Goal: Check status: Check status

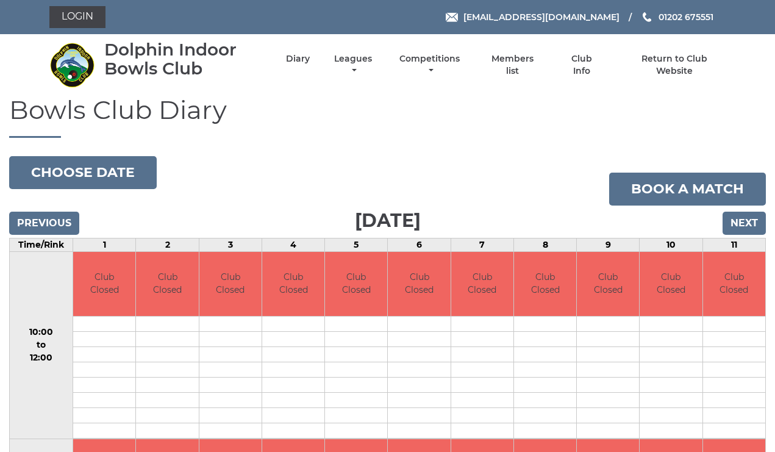
click at [741, 220] on input "Next" at bounding box center [744, 223] width 43 height 23
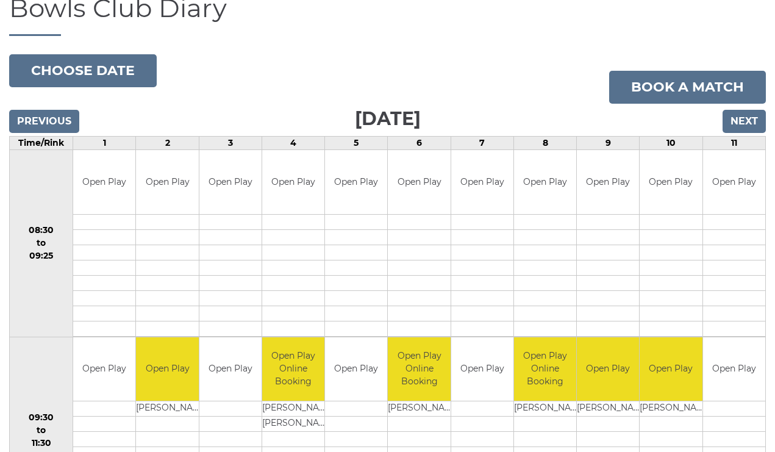
scroll to position [97, 0]
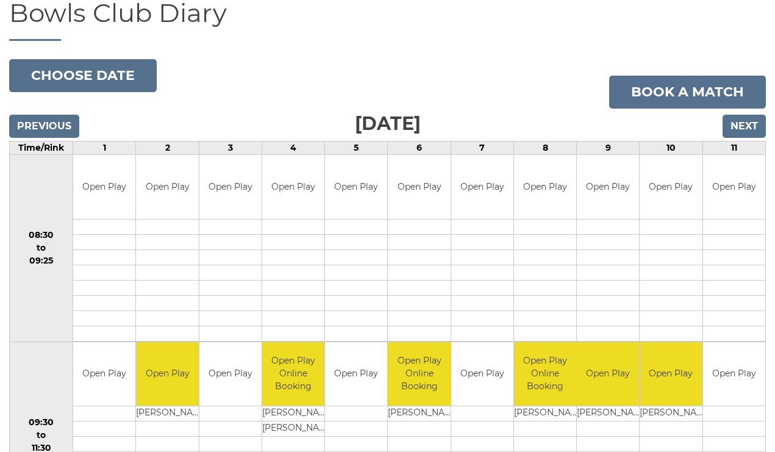
click at [739, 124] on input "Next" at bounding box center [744, 126] width 43 height 23
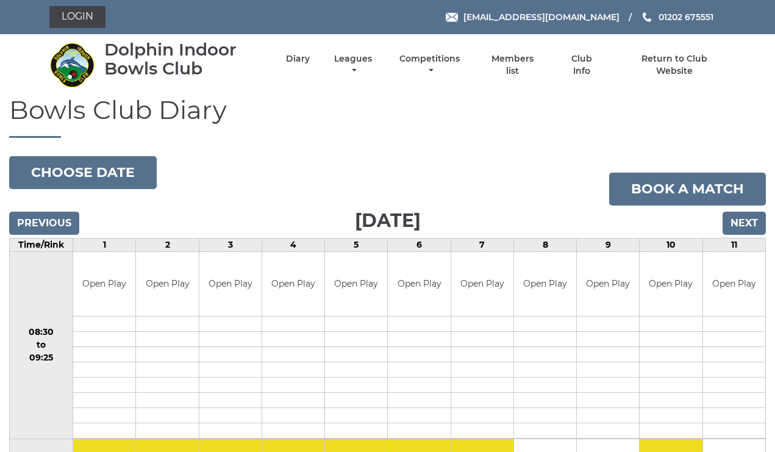
click at [739, 124] on h1 "Bowls Club Diary" at bounding box center [387, 117] width 757 height 42
click at [748, 218] on input "Next" at bounding box center [744, 223] width 43 height 23
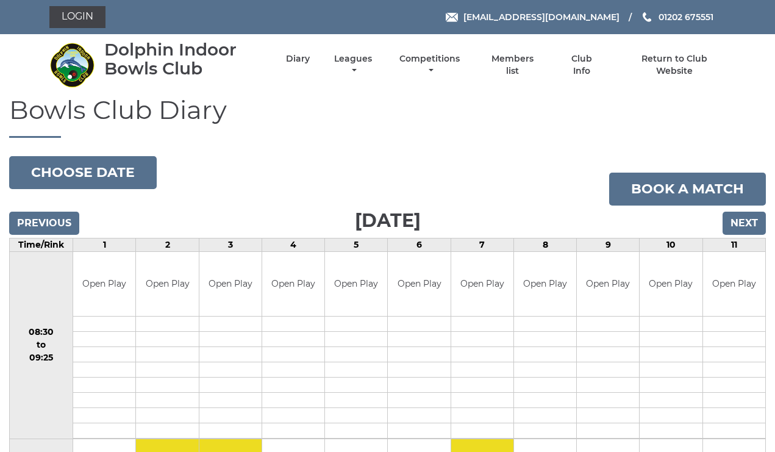
click at [748, 218] on input "Next" at bounding box center [744, 223] width 43 height 23
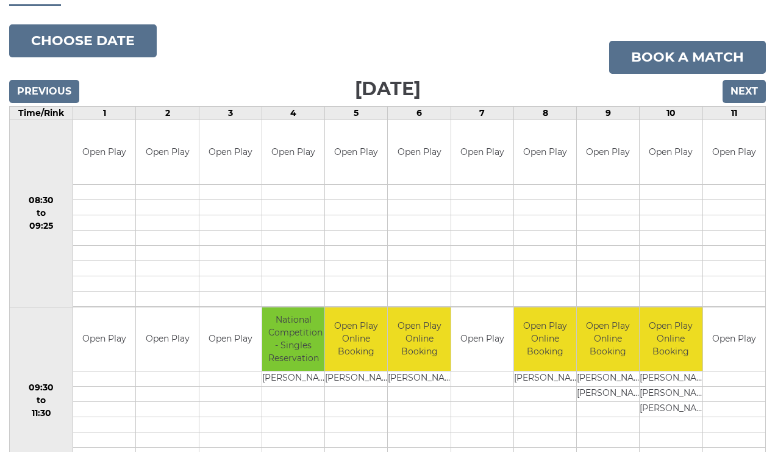
scroll to position [128, 0]
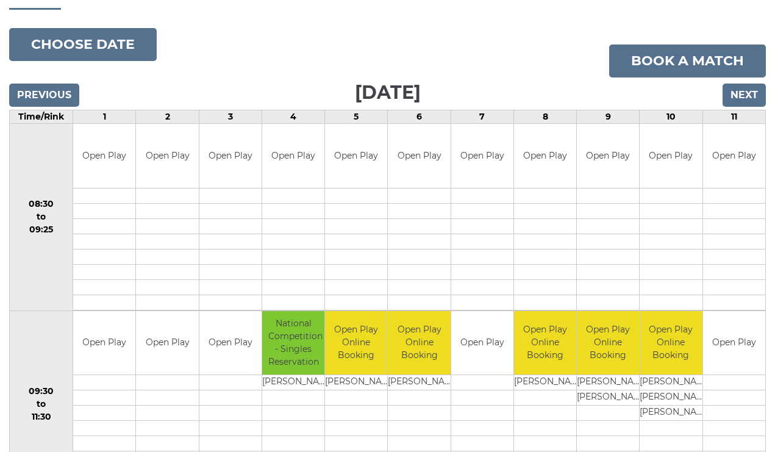
click at [746, 92] on input "Next" at bounding box center [744, 95] width 43 height 23
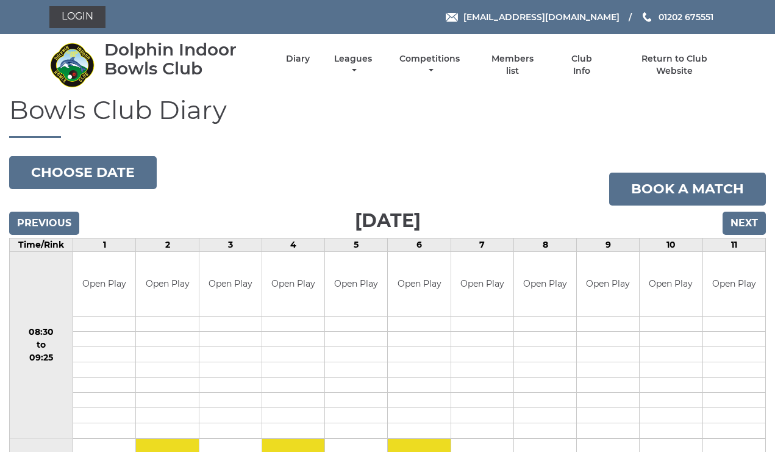
click at [48, 220] on input "Previous" at bounding box center [44, 223] width 70 height 23
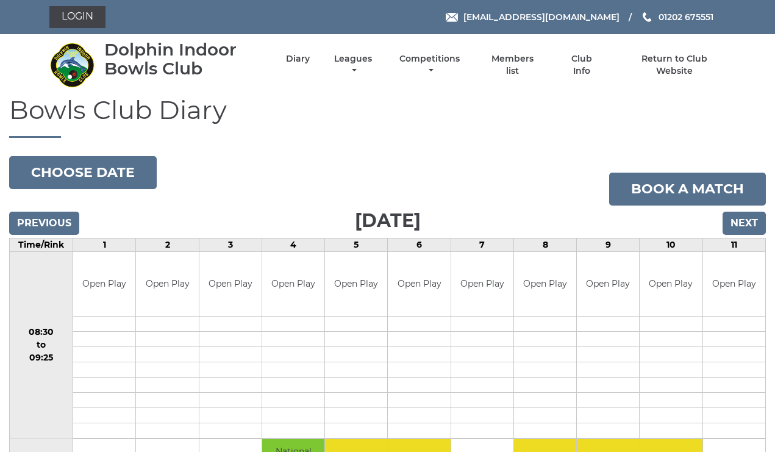
click at [48, 220] on input "Previous" at bounding box center [44, 223] width 70 height 23
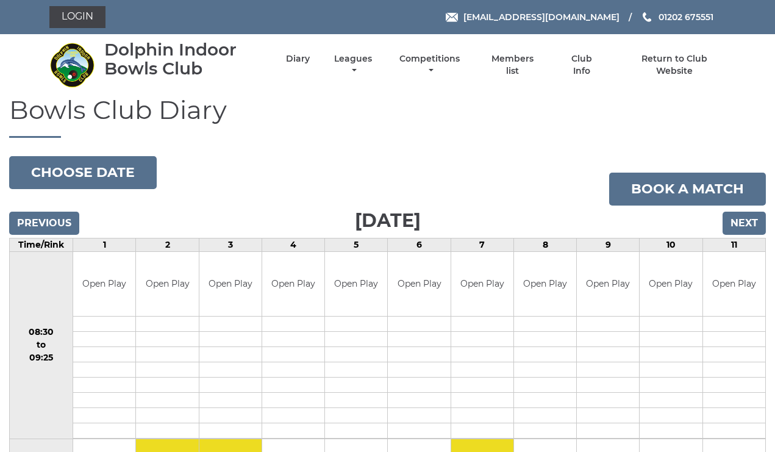
click at [746, 221] on input "Next" at bounding box center [744, 223] width 43 height 23
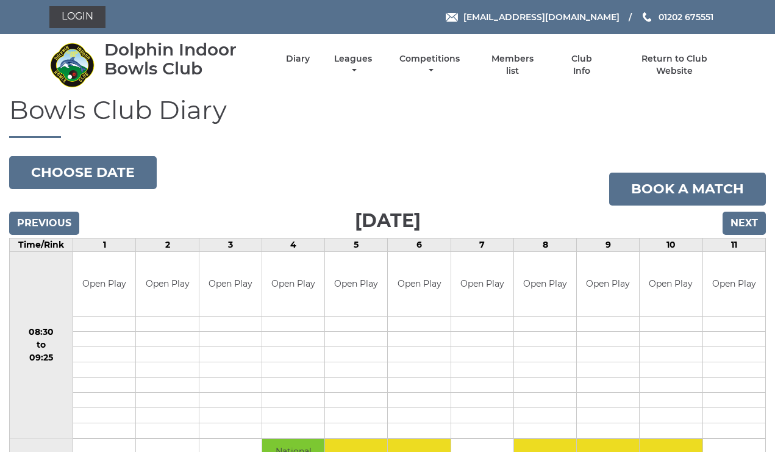
click at [745, 221] on input "Next" at bounding box center [744, 223] width 43 height 23
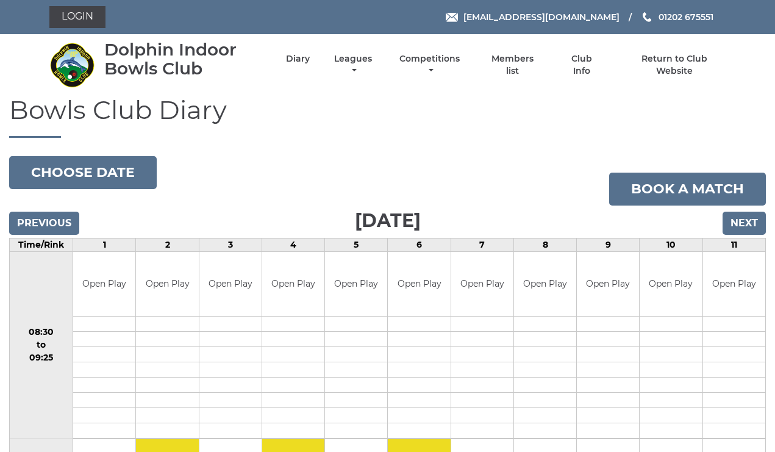
click at [744, 221] on input "Next" at bounding box center [744, 223] width 43 height 23
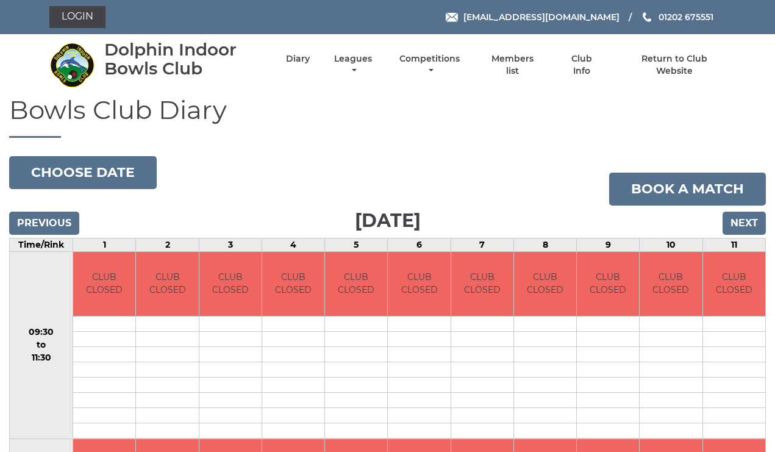
click at [744, 218] on input "Next" at bounding box center [744, 223] width 43 height 23
click at [744, 225] on input "Next" at bounding box center [744, 223] width 43 height 23
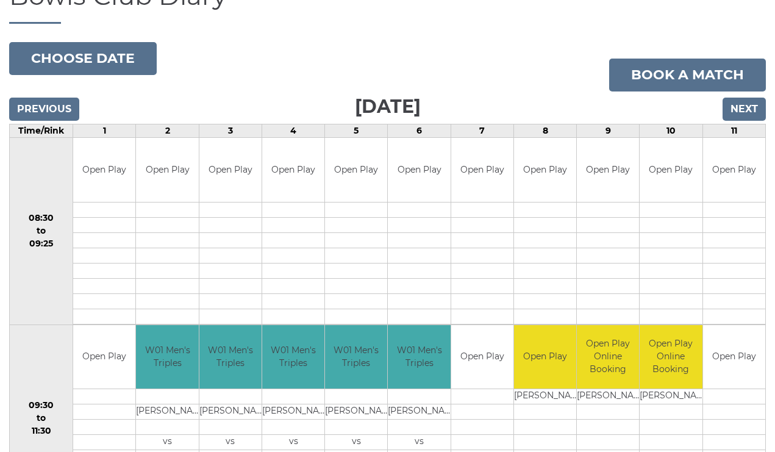
scroll to position [112, 0]
